Goal: Find contact information: Find contact information

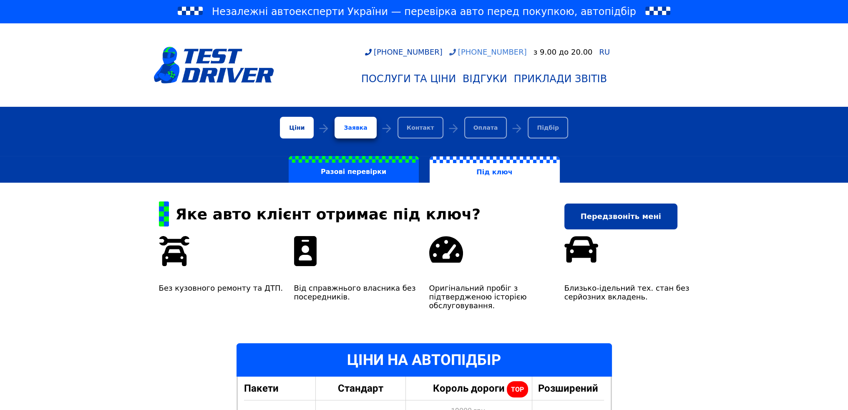
click at [480, 49] on link "[PHONE_NUMBER]" at bounding box center [488, 52] width 78 height 9
drag, startPoint x: 519, startPoint y: 54, endPoint x: 466, endPoint y: 52, distance: 53.5
click at [466, 52] on div "+380951218511 +380964838071 з 9.00 до 20.00 RU" at bounding box center [484, 52] width 252 height 9
copy link "[PHONE_NUMBER]"
drag, startPoint x: 449, startPoint y: 51, endPoint x: 396, endPoint y: 54, distance: 53.1
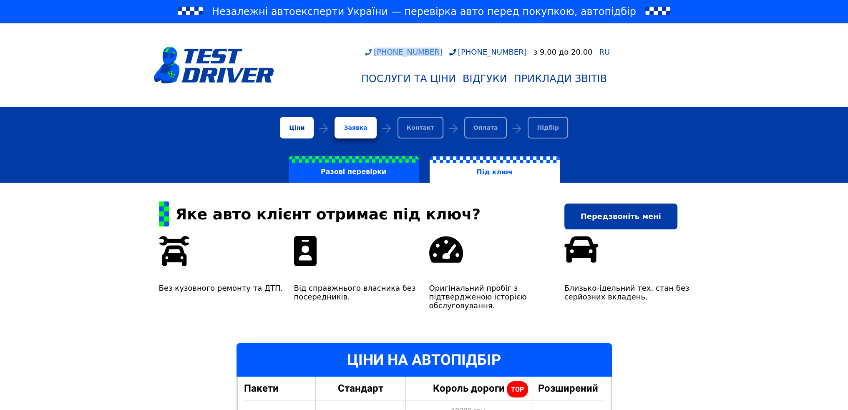
click at [396, 54] on div "+380951218511 +380964838071 з 9.00 до 20.00 RU" at bounding box center [484, 52] width 252 height 9
copy link "[PHONE_NUMBER]"
drag, startPoint x: 518, startPoint y: 53, endPoint x: 465, endPoint y: 58, distance: 52.8
click at [465, 58] on div "+380951218511 +380964838071 з 9.00 до 20.00 RU Послуги та Ціни Відгуки Приклади…" at bounding box center [484, 68] width 421 height 40
copy link "[PHONE_NUMBER]"
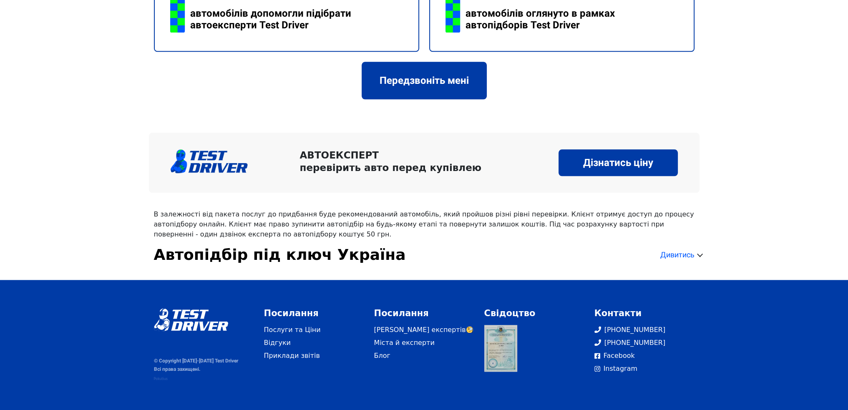
scroll to position [1329, 0]
click at [406, 339] on link "Міста й експерти" at bounding box center [424, 343] width 100 height 10
